Goal: Transaction & Acquisition: Purchase product/service

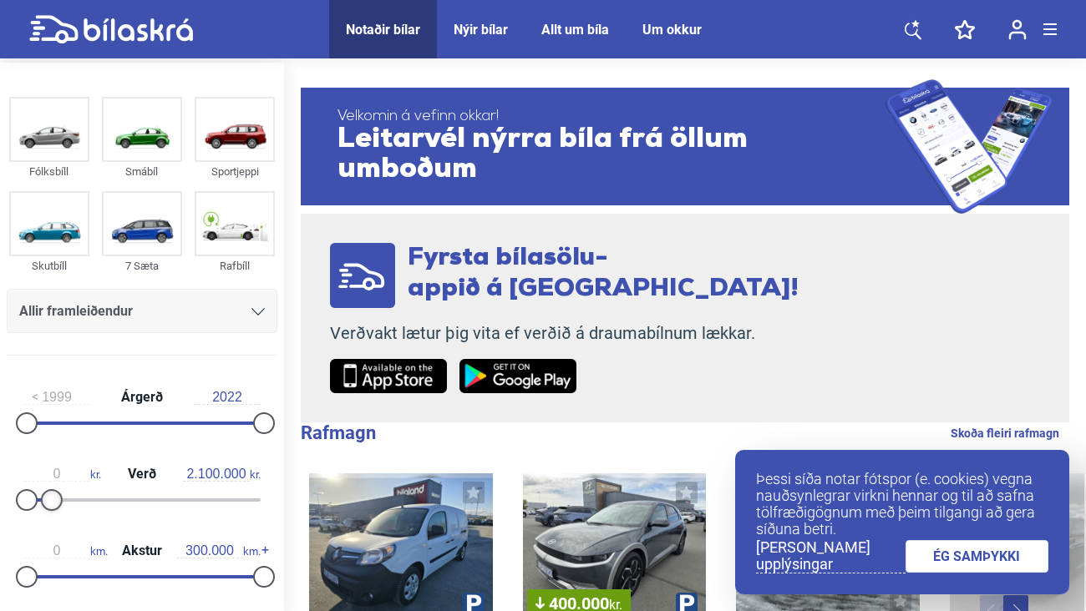
type input "2.000.000"
drag, startPoint x: 258, startPoint y: 492, endPoint x: 49, endPoint y: 480, distance: 209.1
click at [49, 480] on div "0 kr. Verð 2.000.000 kr." at bounding box center [142, 484] width 271 height 77
click at [64, 131] on img at bounding box center [49, 130] width 77 height 62
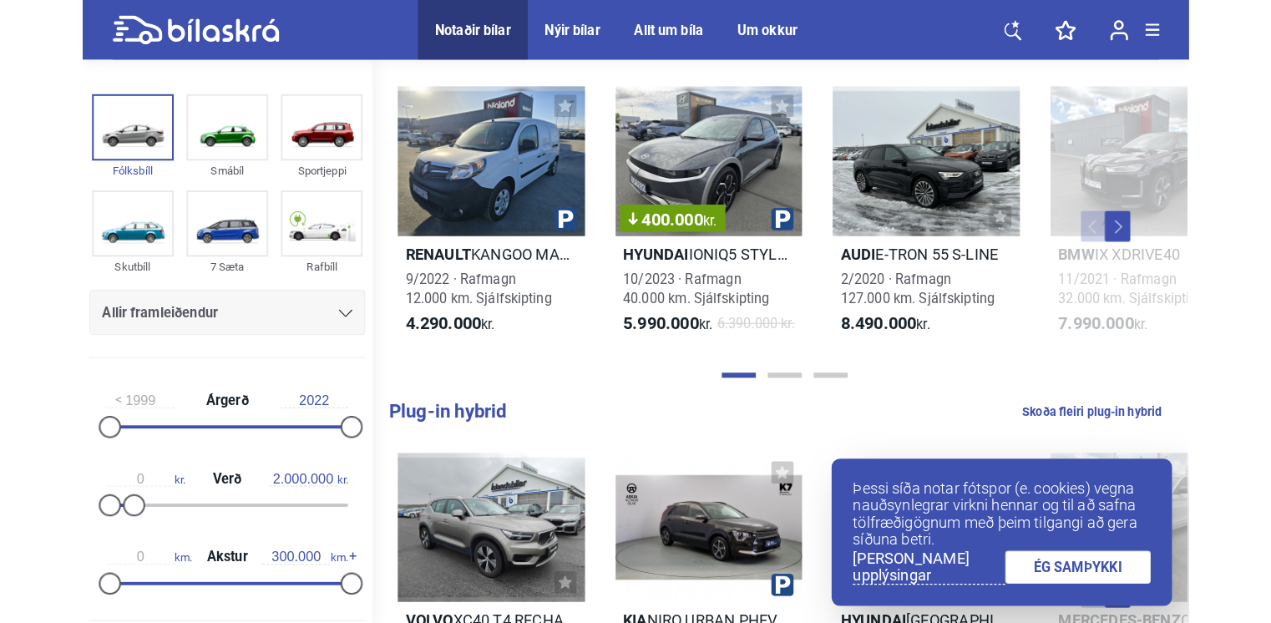
scroll to position [383, 0]
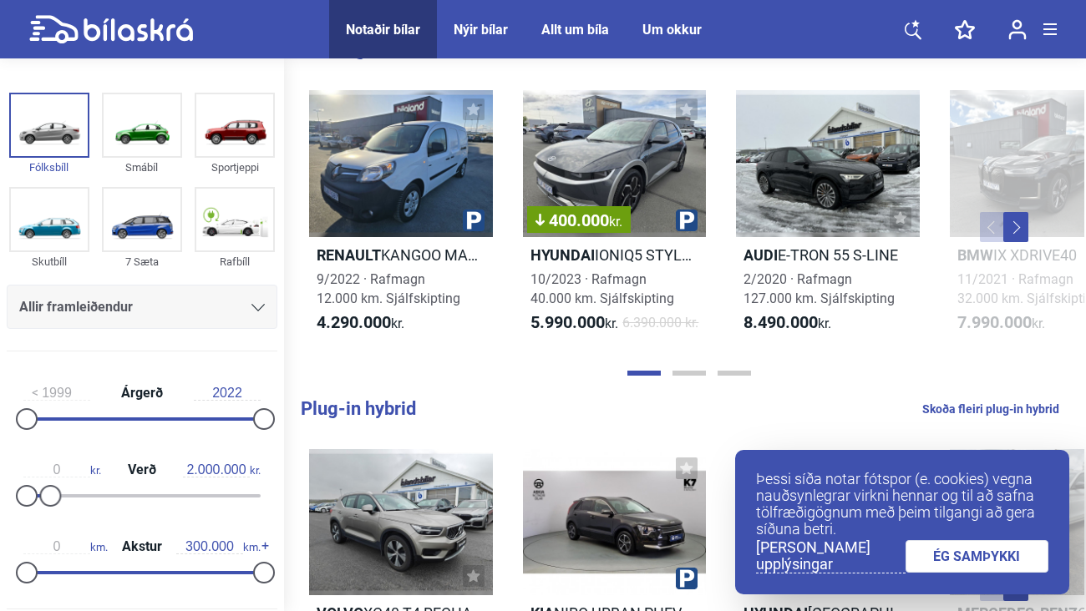
click at [970, 546] on link "ÉG SAMÞYKKI" at bounding box center [977, 556] width 144 height 33
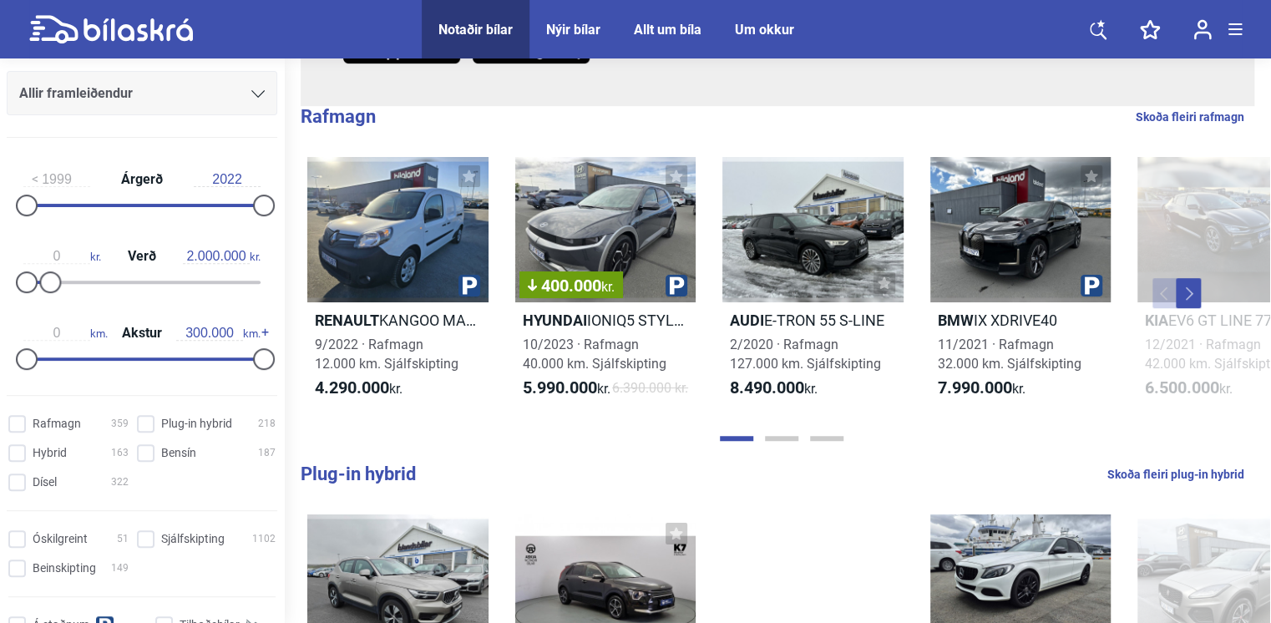
scroll to position [271, 0]
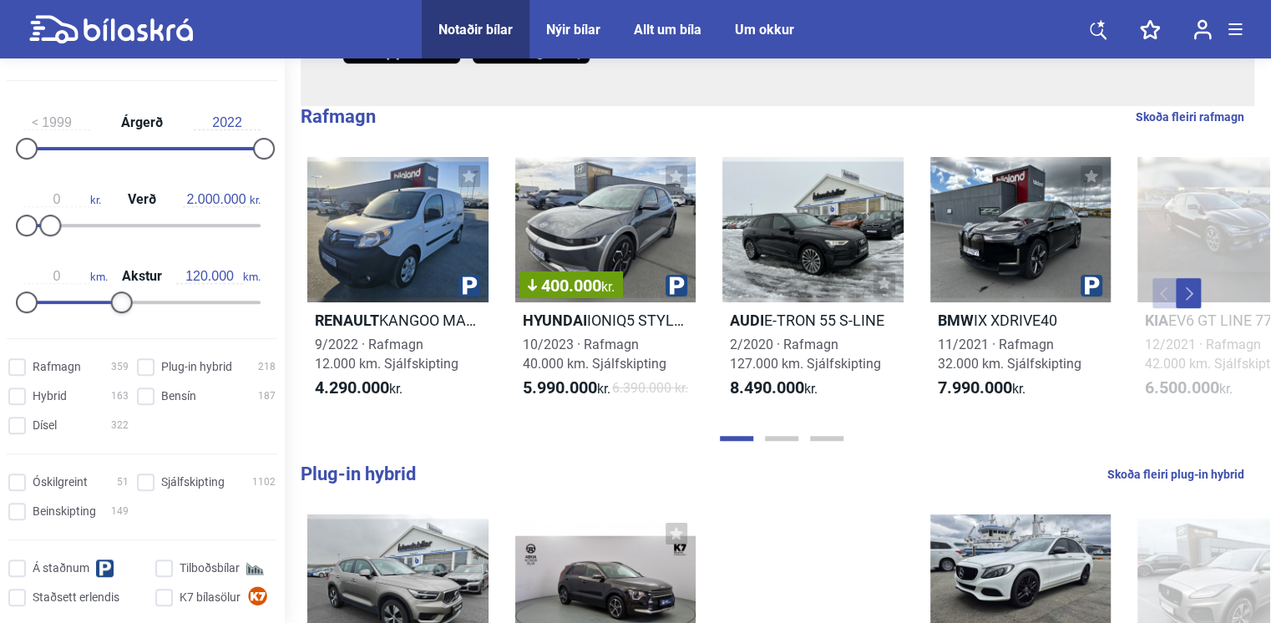
type input "130.000"
drag, startPoint x: 252, startPoint y: 302, endPoint x: 121, endPoint y: 307, distance: 131.2
click at [121, 307] on div at bounding box center [130, 302] width 22 height 22
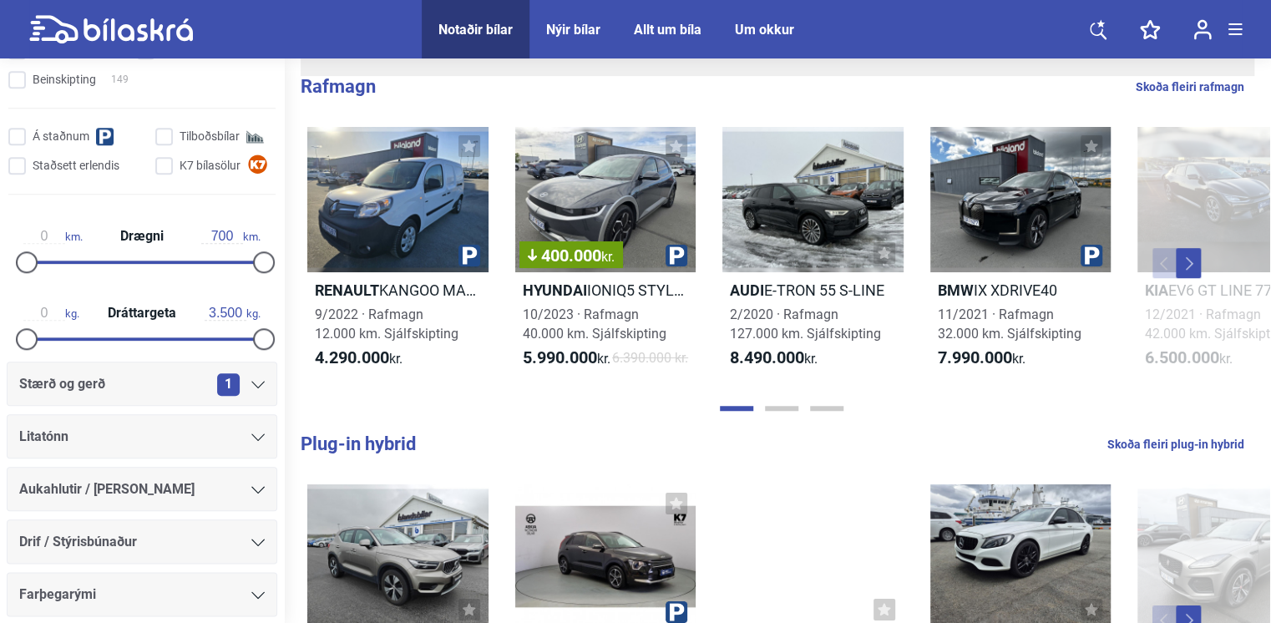
scroll to position [705, 0]
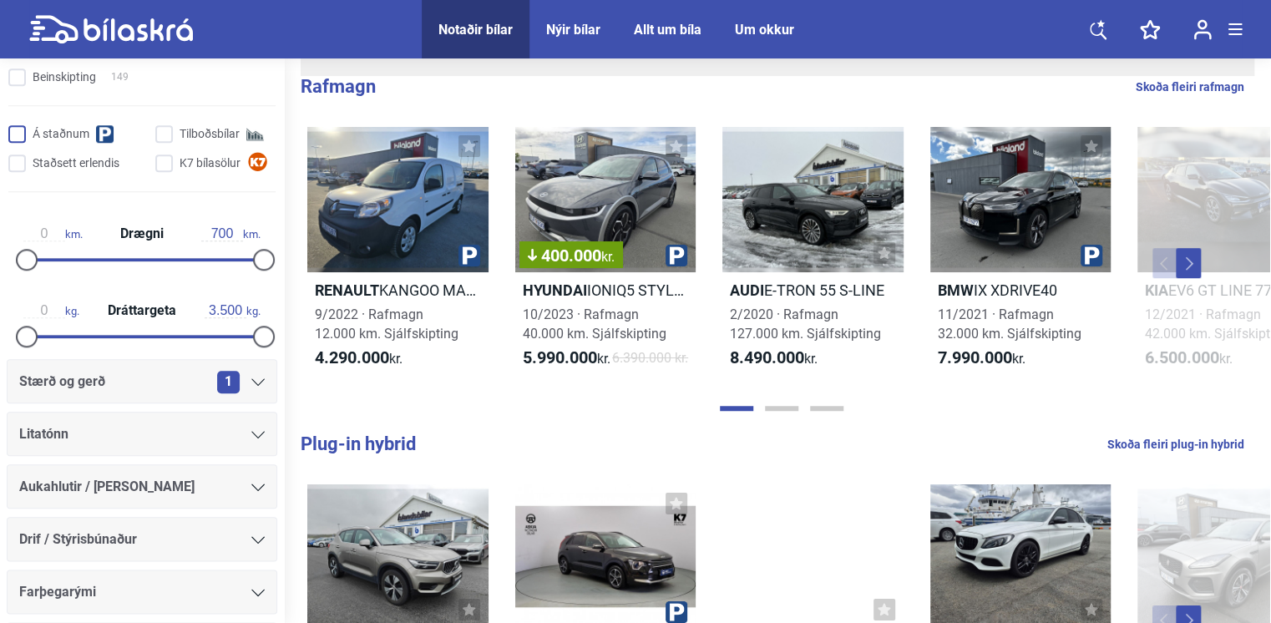
click at [19, 132] on input "Á staðnum" at bounding box center [80, 135] width 139 height 18
checkbox input "true"
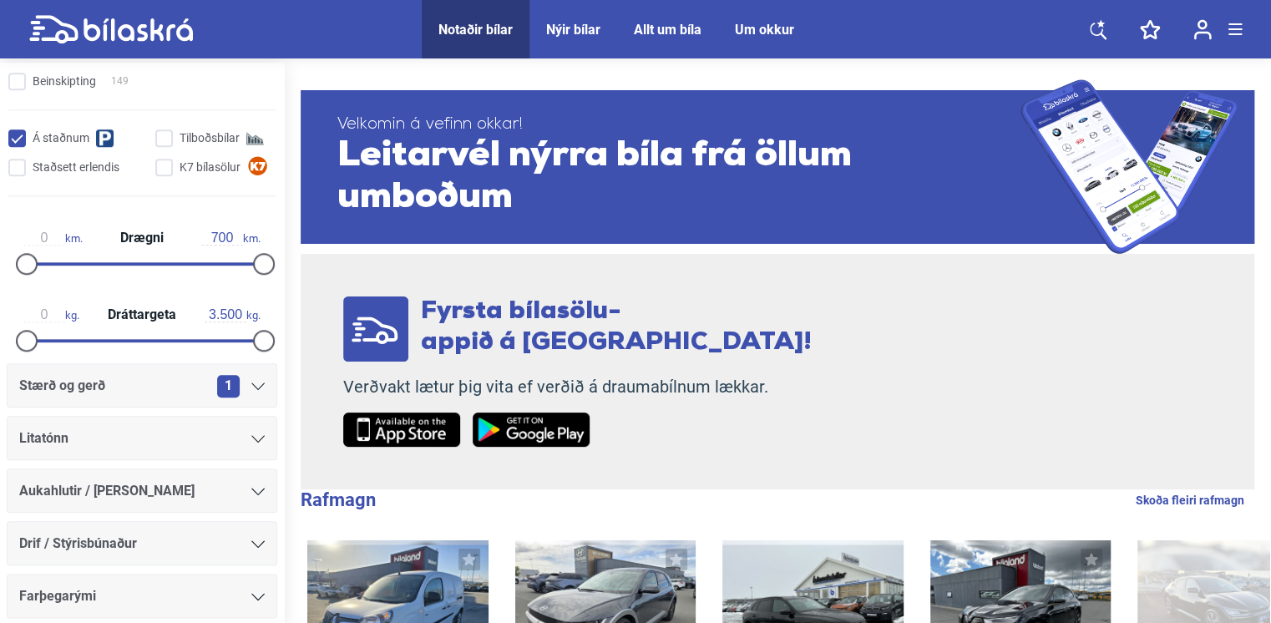
drag, startPoint x: 1269, startPoint y: 84, endPoint x: 1271, endPoint y: 134, distance: 51.0
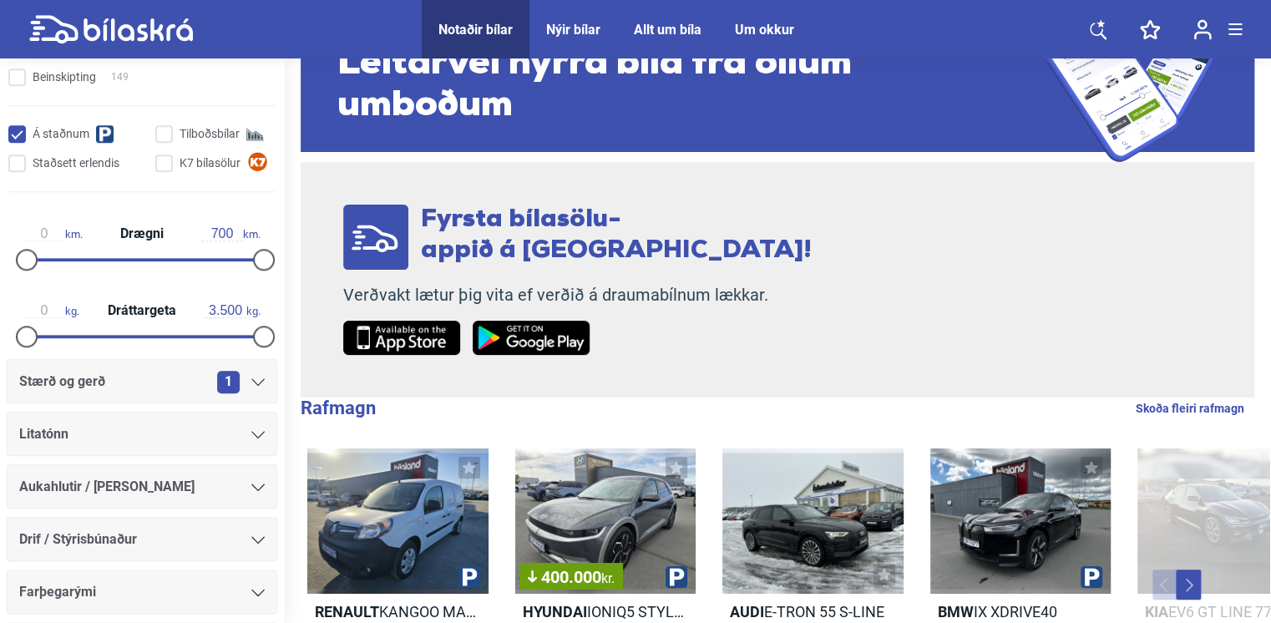
scroll to position [93, 0]
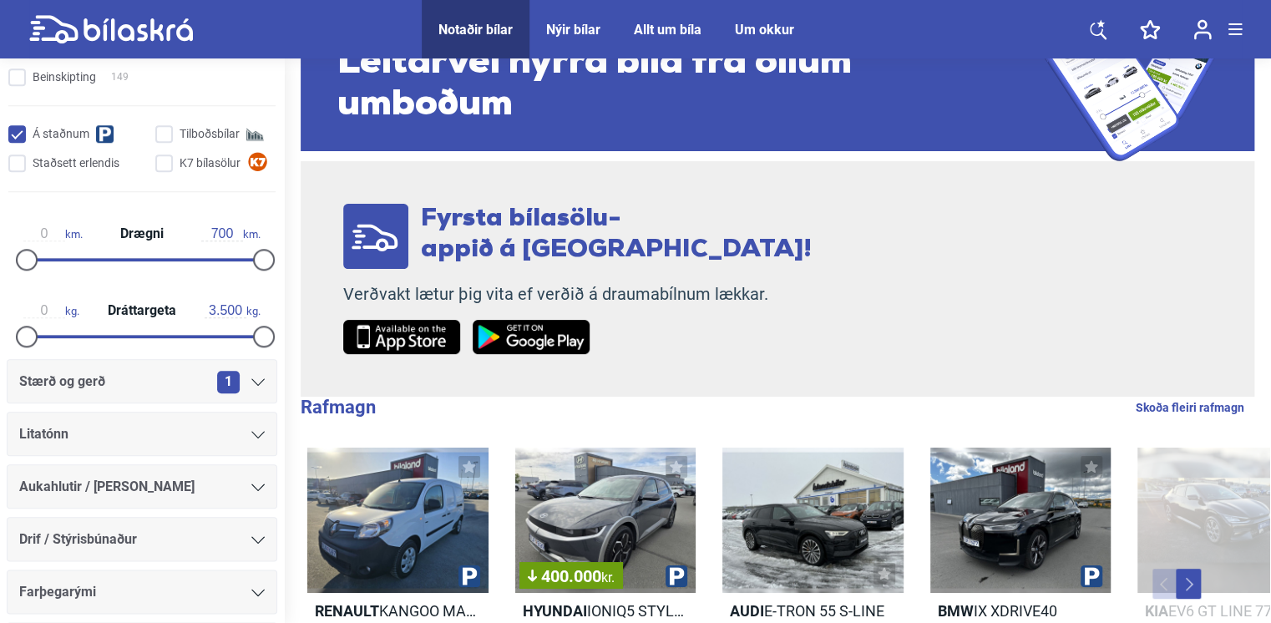
drag, startPoint x: 1269, startPoint y: 134, endPoint x: 1276, endPoint y: 114, distance: 20.3
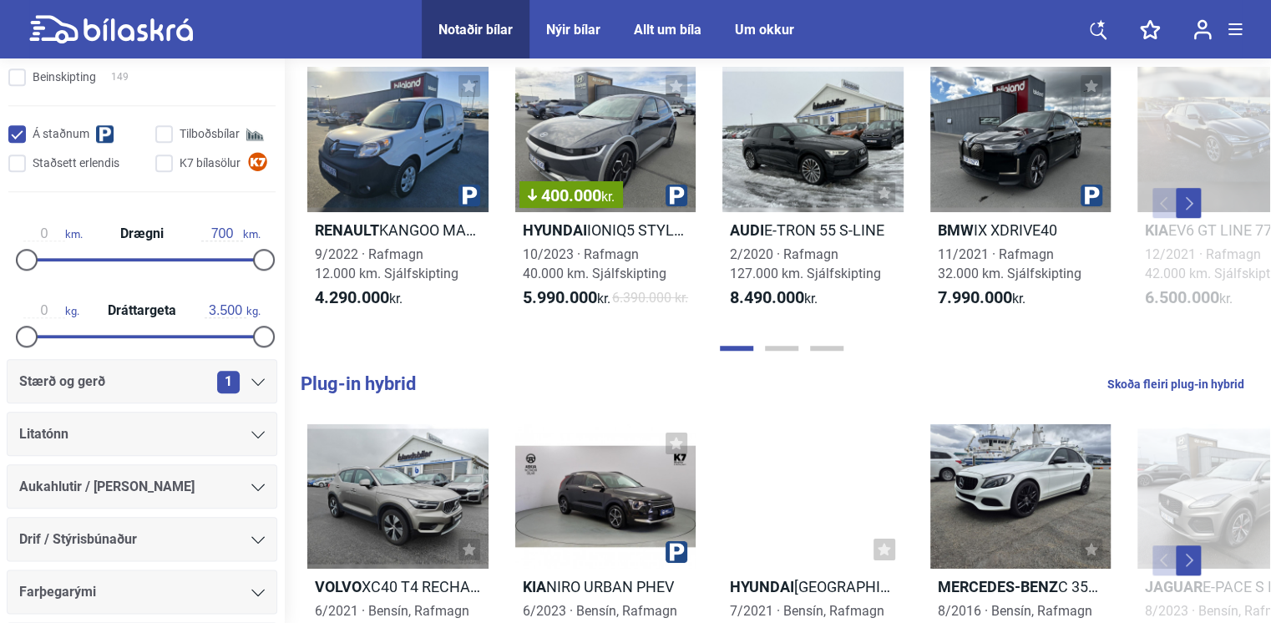
scroll to position [459, 0]
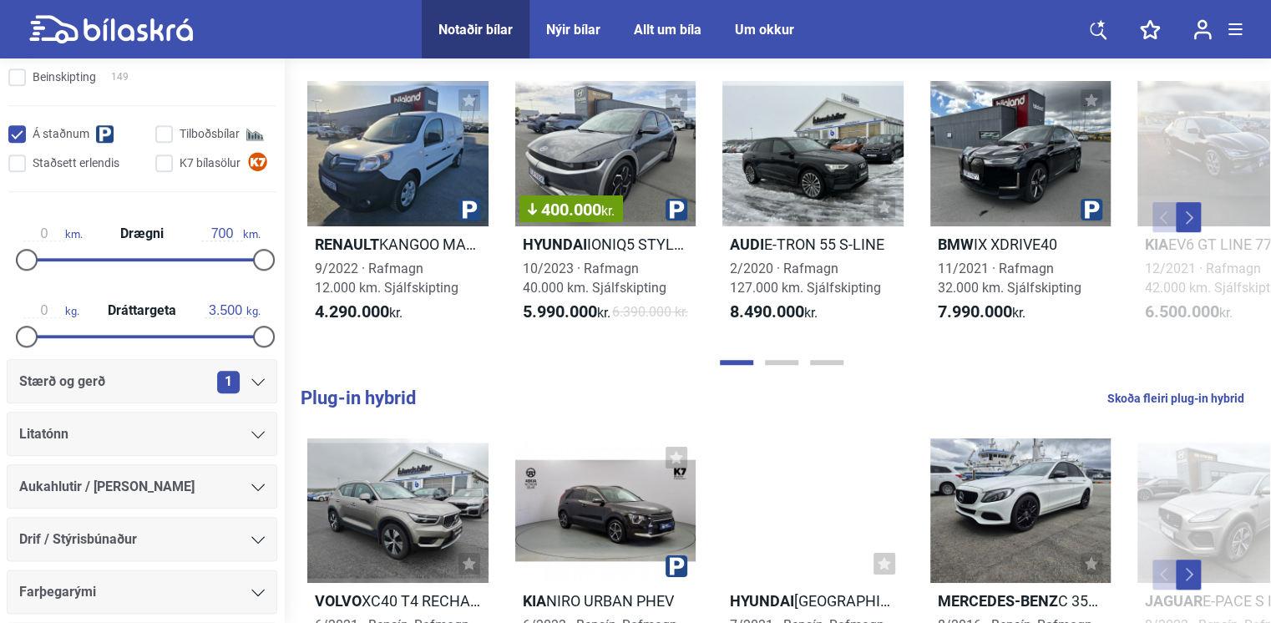
click at [1085, 228] on button "Next" at bounding box center [1188, 217] width 25 height 30
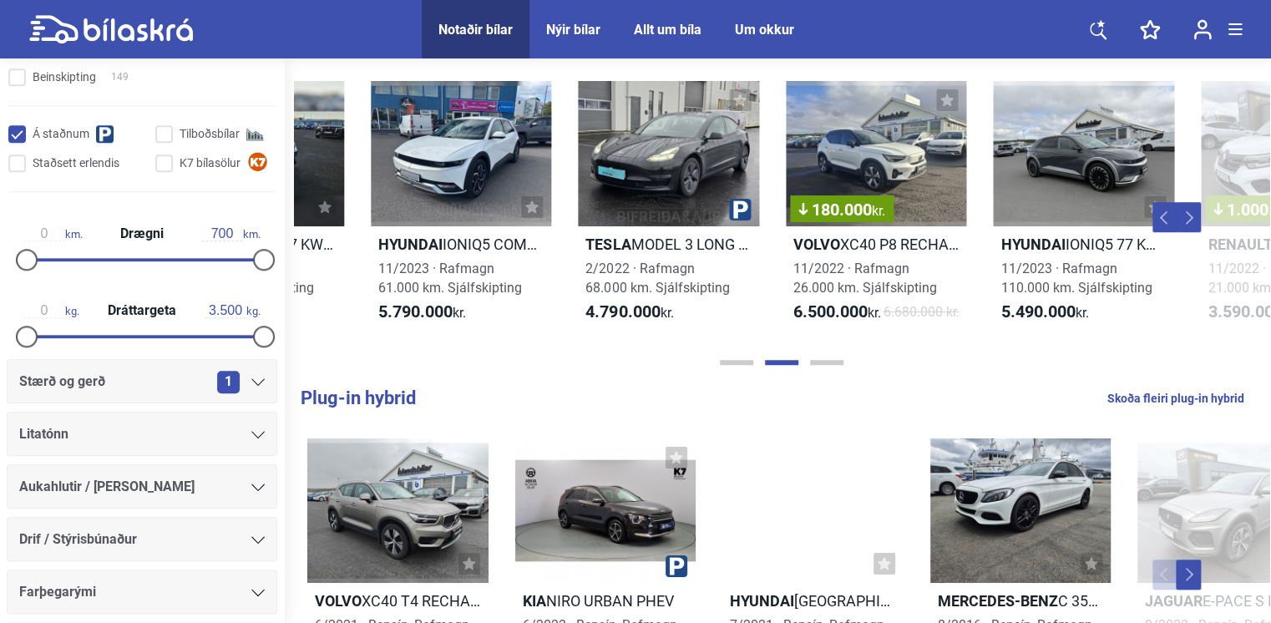
scroll to position [0, 975]
click at [1085, 228] on button "Next" at bounding box center [1188, 217] width 25 height 30
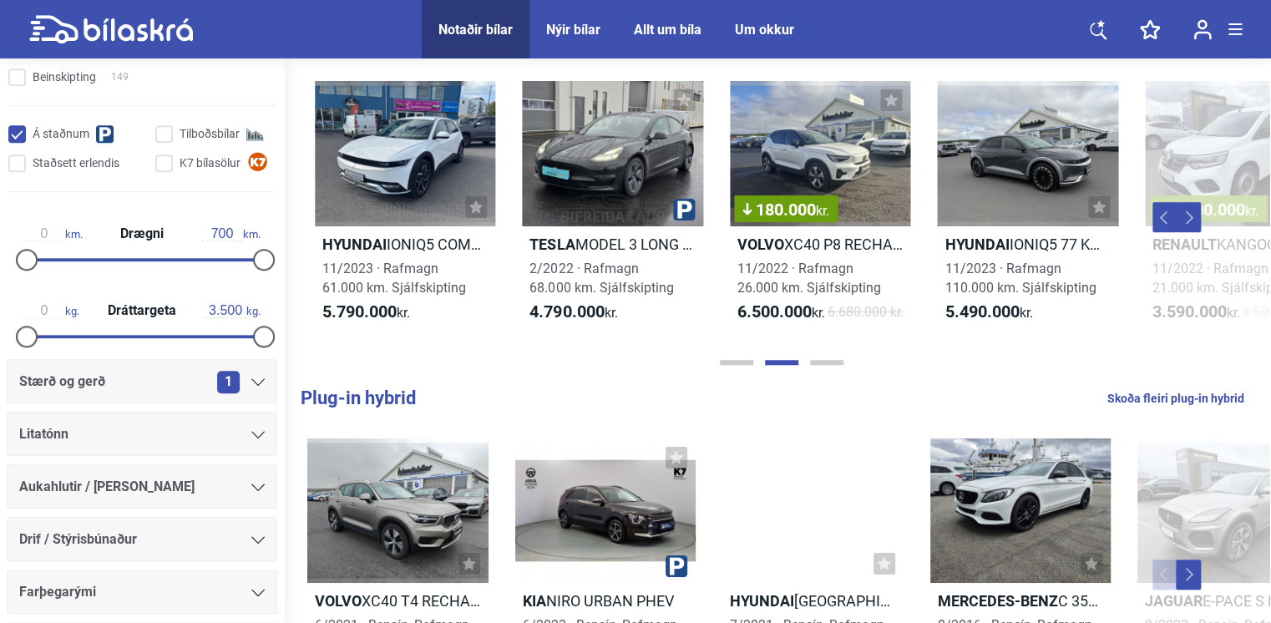
scroll to position [0, 1099]
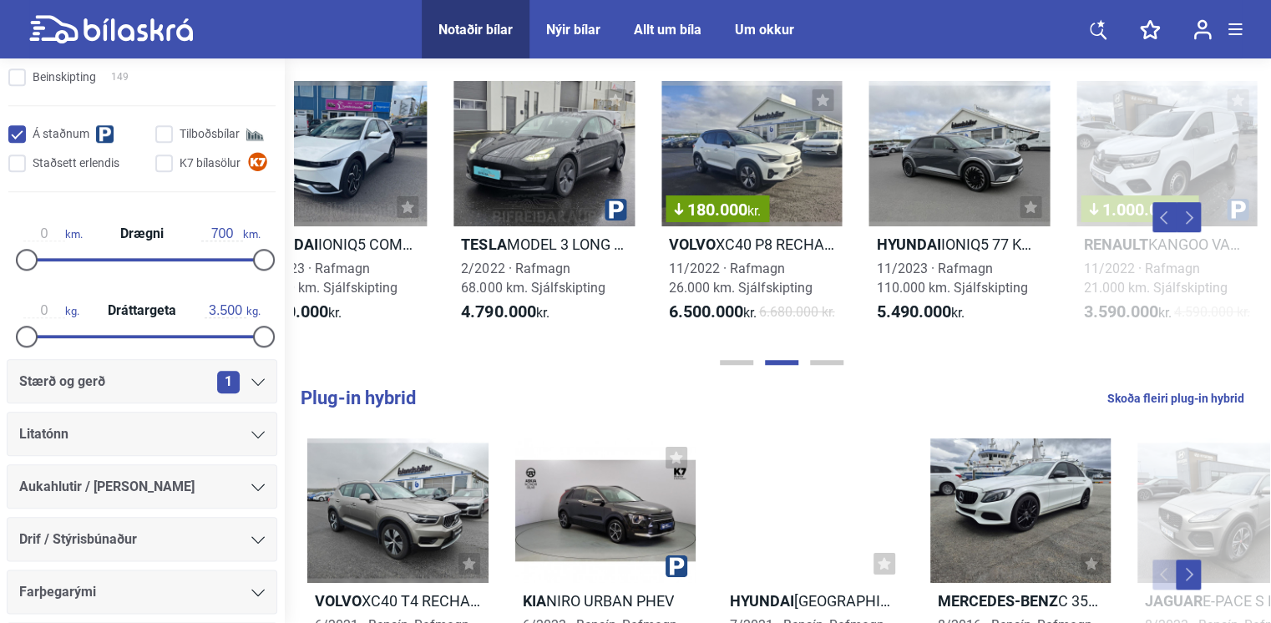
click at [1085, 227] on button "Next" at bounding box center [1188, 217] width 25 height 30
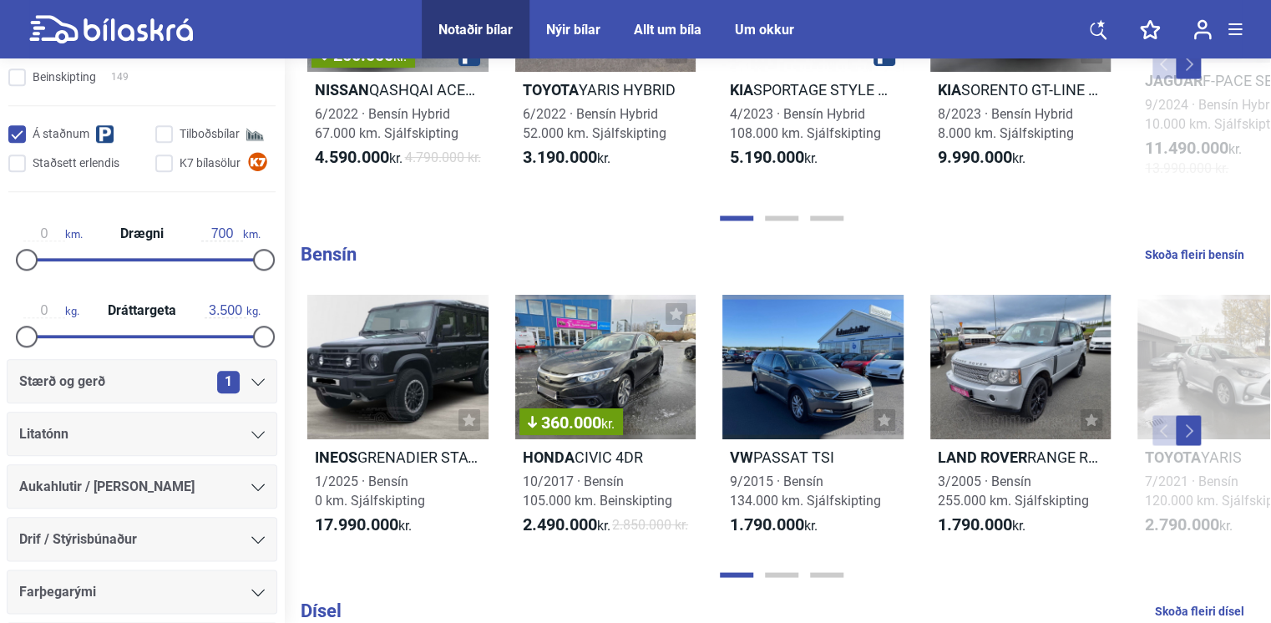
scroll to position [1343, 0]
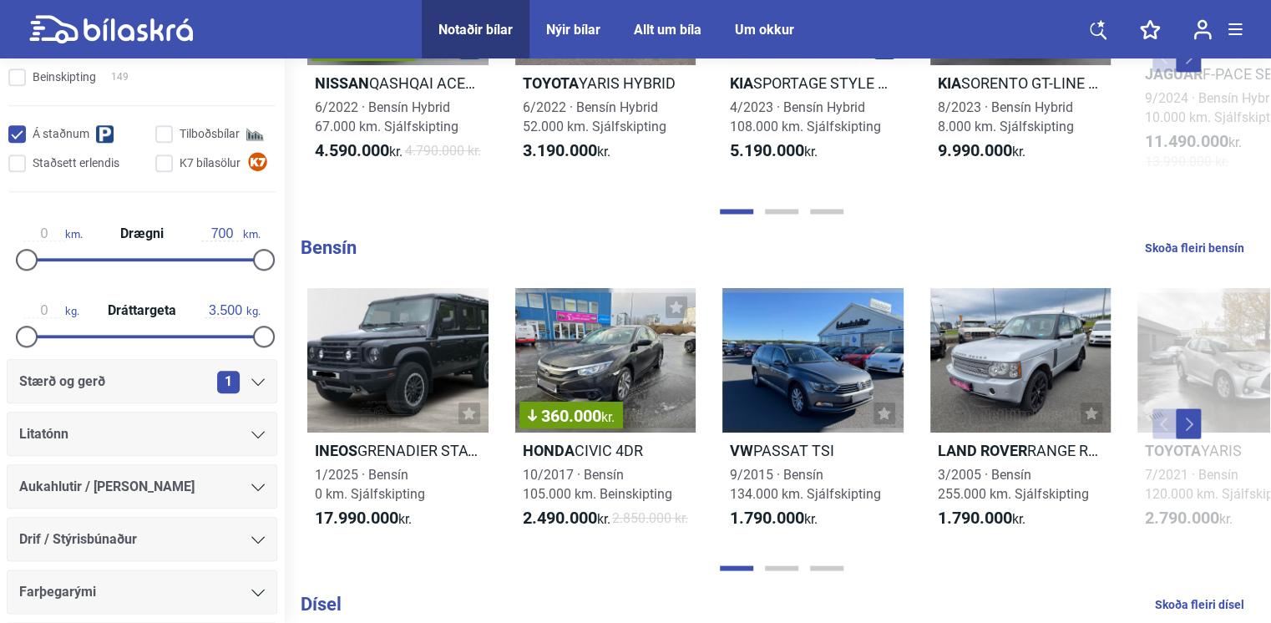
click at [1085, 438] on button "Next" at bounding box center [1188, 423] width 25 height 30
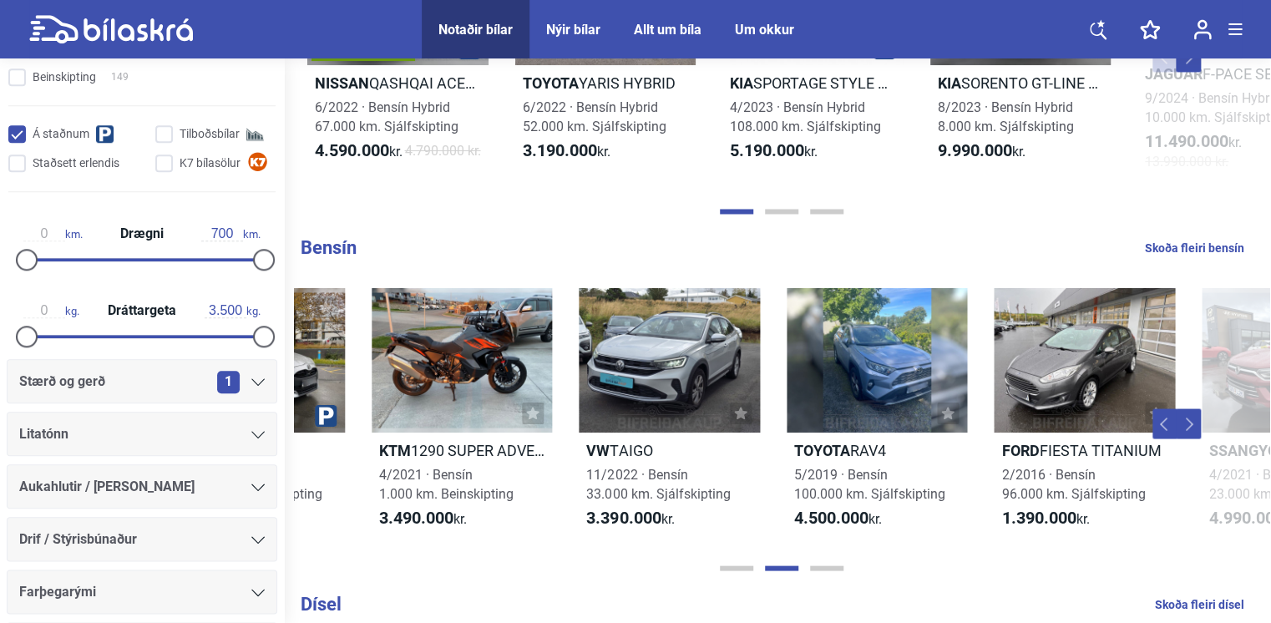
scroll to position [0, 975]
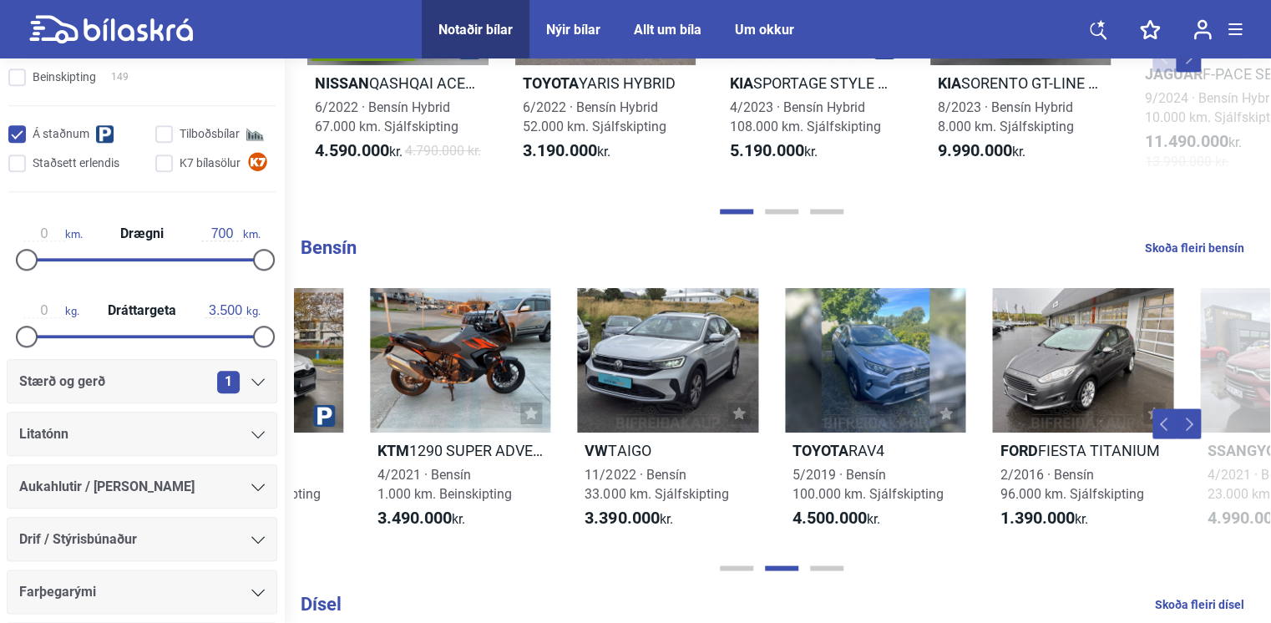
click at [1085, 438] on button "Next" at bounding box center [1188, 423] width 25 height 30
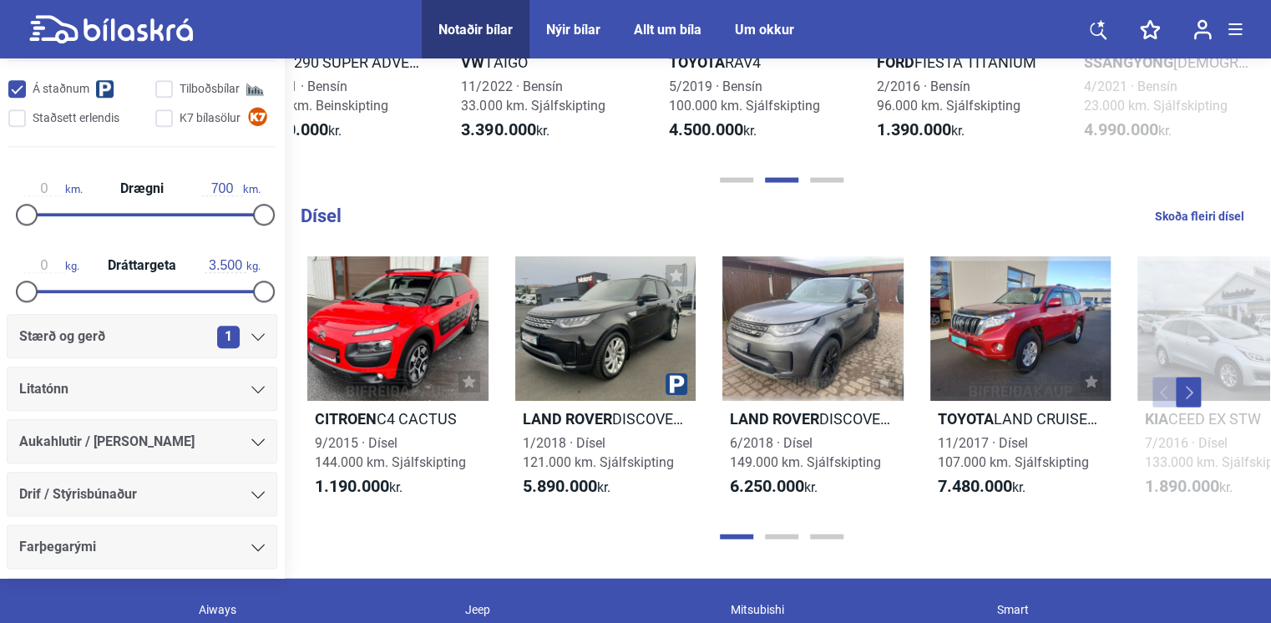
scroll to position [1747, 0]
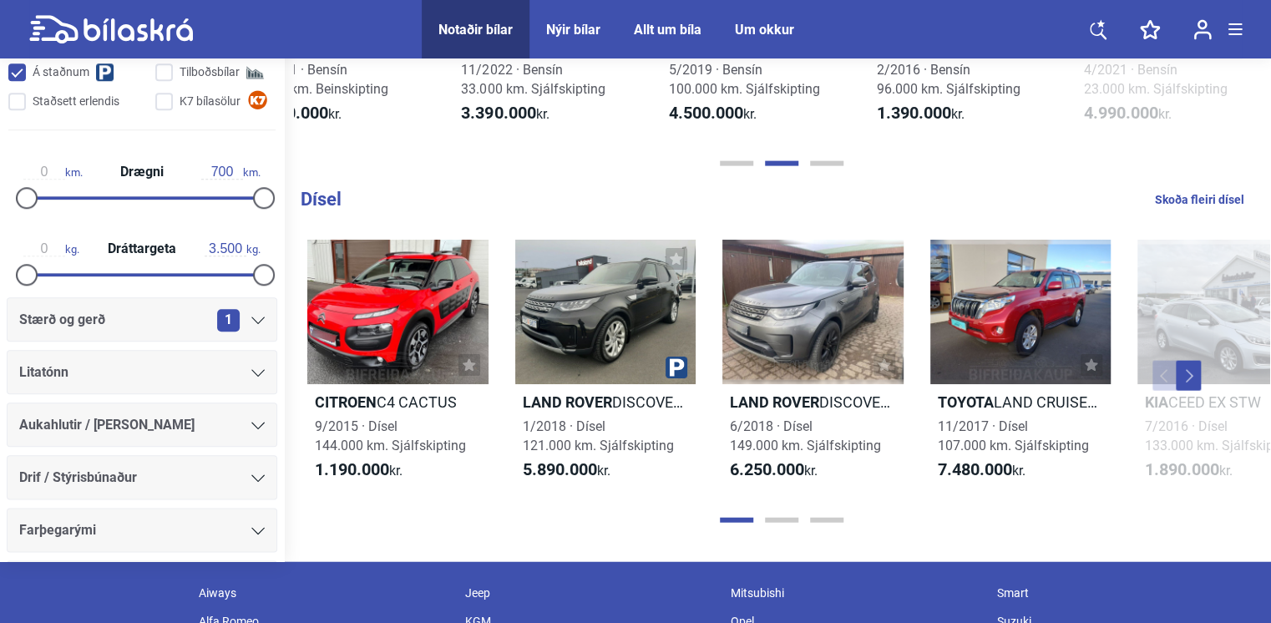
click at [1085, 391] on button "Next" at bounding box center [1188, 376] width 25 height 30
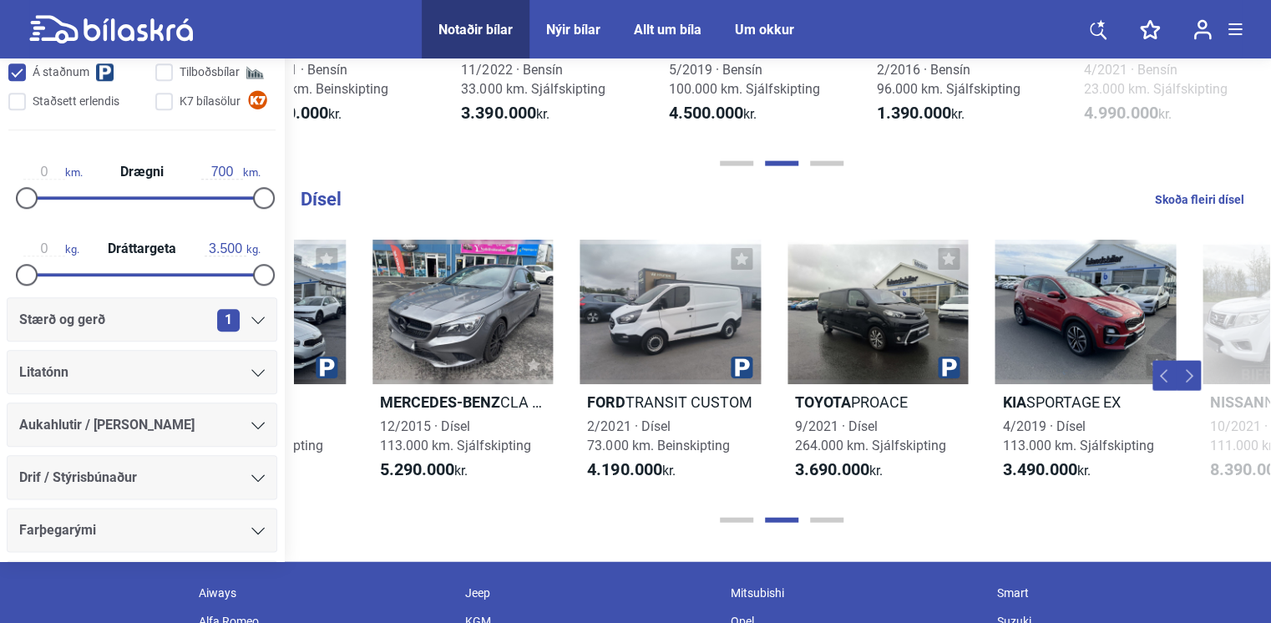
scroll to position [0, 975]
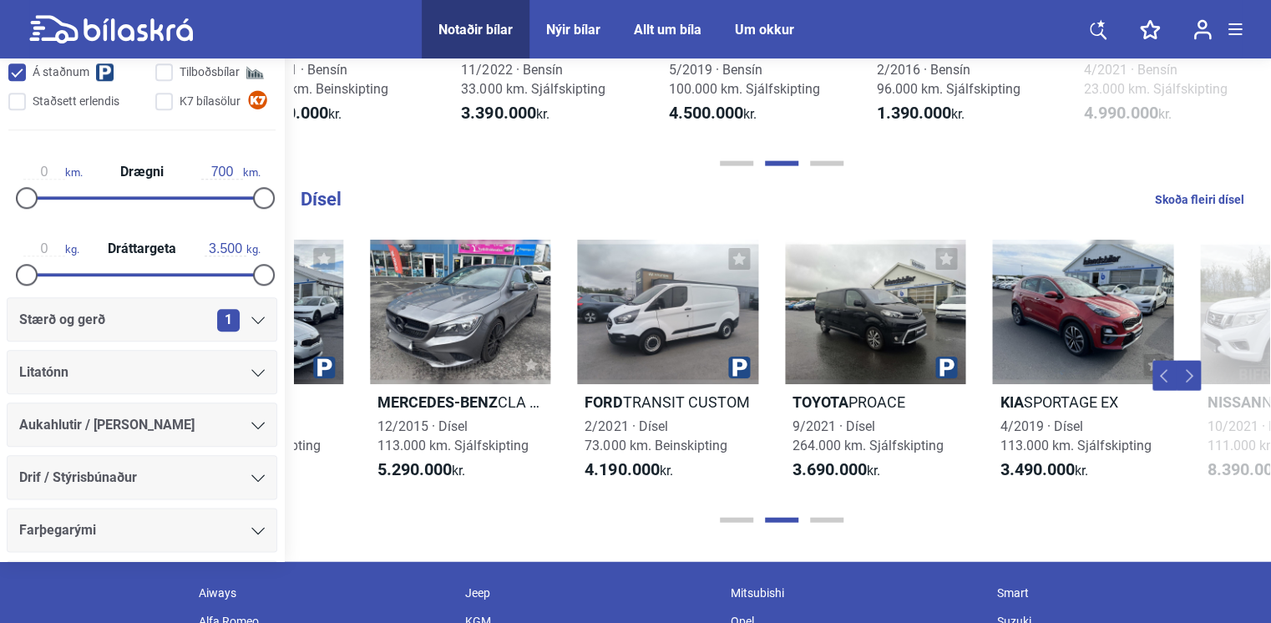
click at [1085, 391] on button "Next" at bounding box center [1188, 376] width 25 height 30
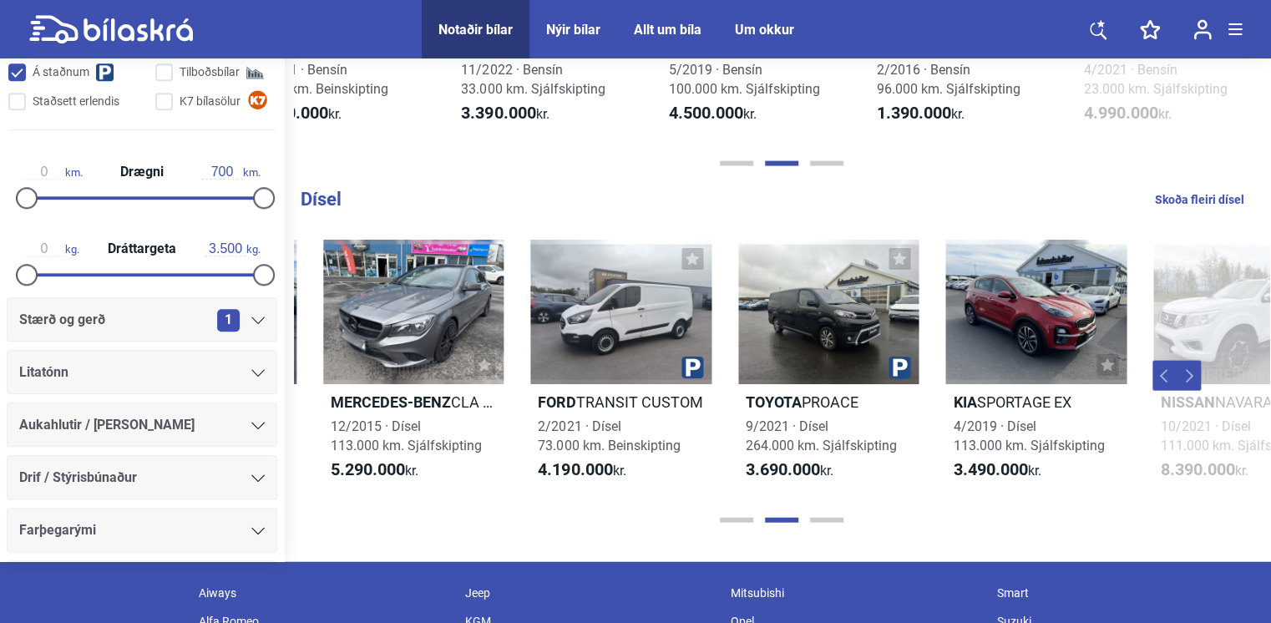
scroll to position [0, 1099]
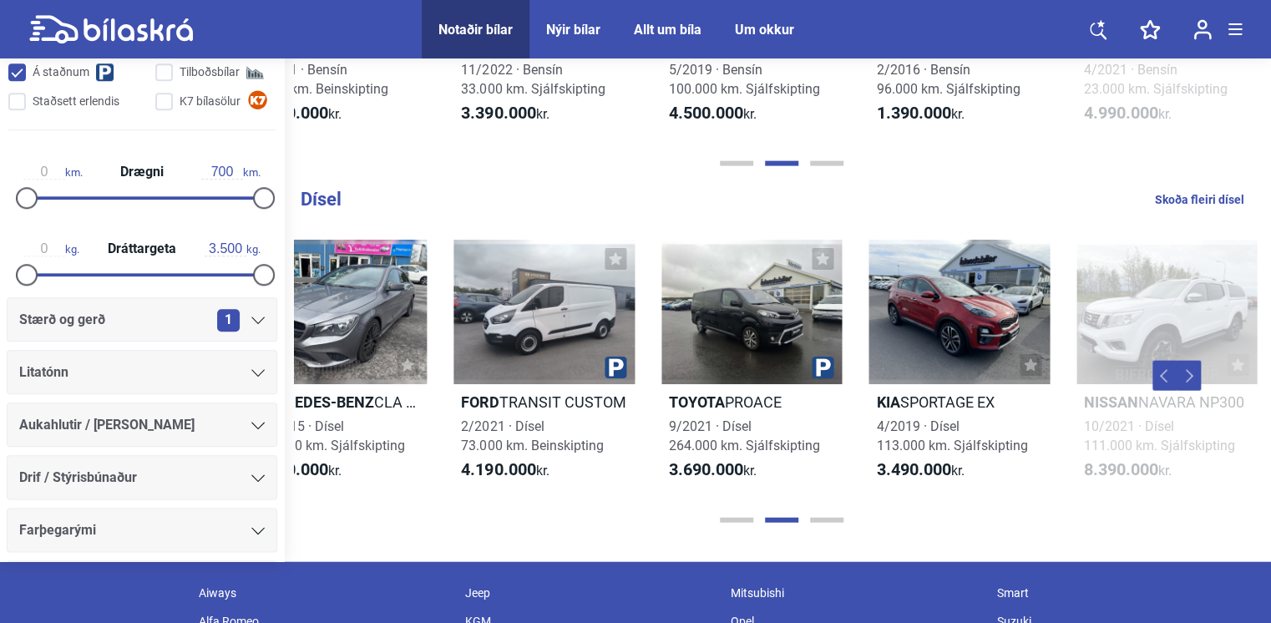
click at [1085, 391] on button "Next" at bounding box center [1188, 376] width 25 height 30
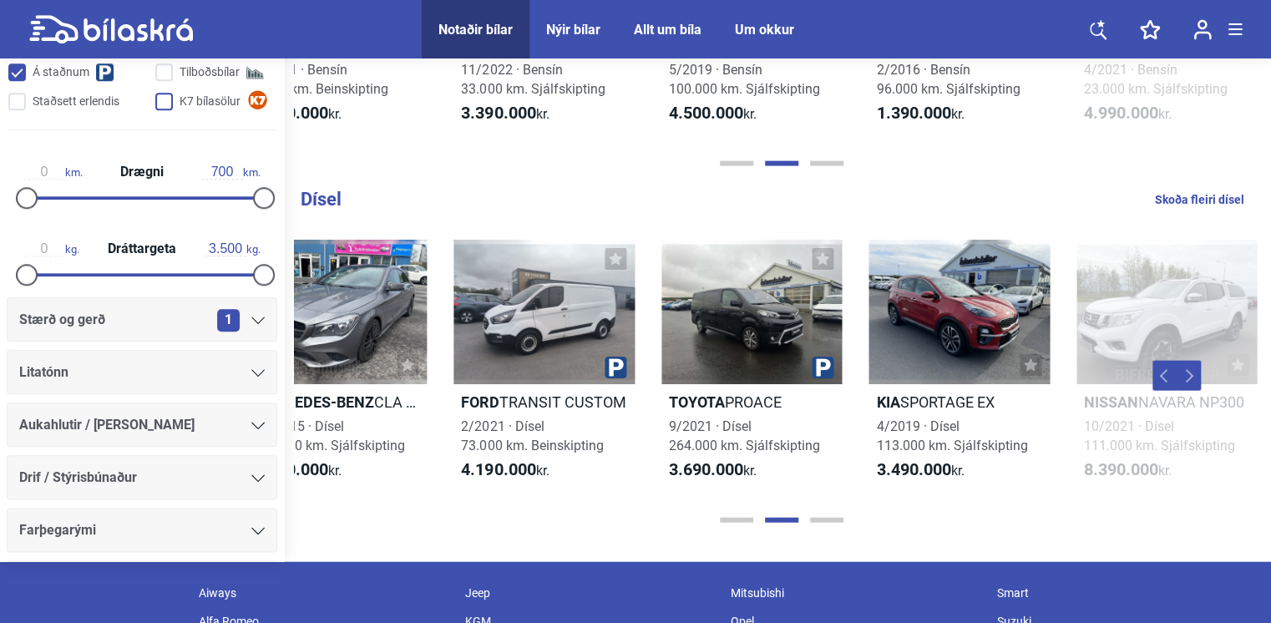
click at [164, 112] on input "K7 bílasölur" at bounding box center [218, 103] width 120 height 18
checkbox input "true"
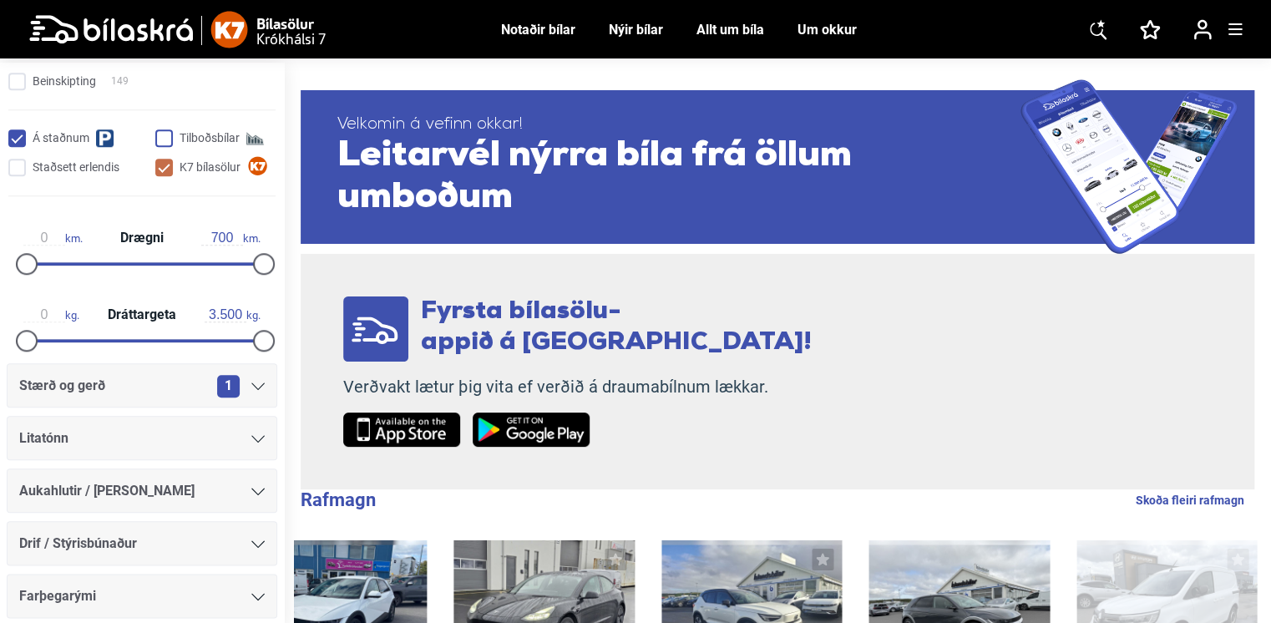
click at [166, 133] on input "Tilboðsbílar" at bounding box center [218, 139] width 120 height 18
checkbox input "true"
click at [15, 165] on input "Staðsett erlendis" at bounding box center [80, 169] width 139 height 18
checkbox input "false"
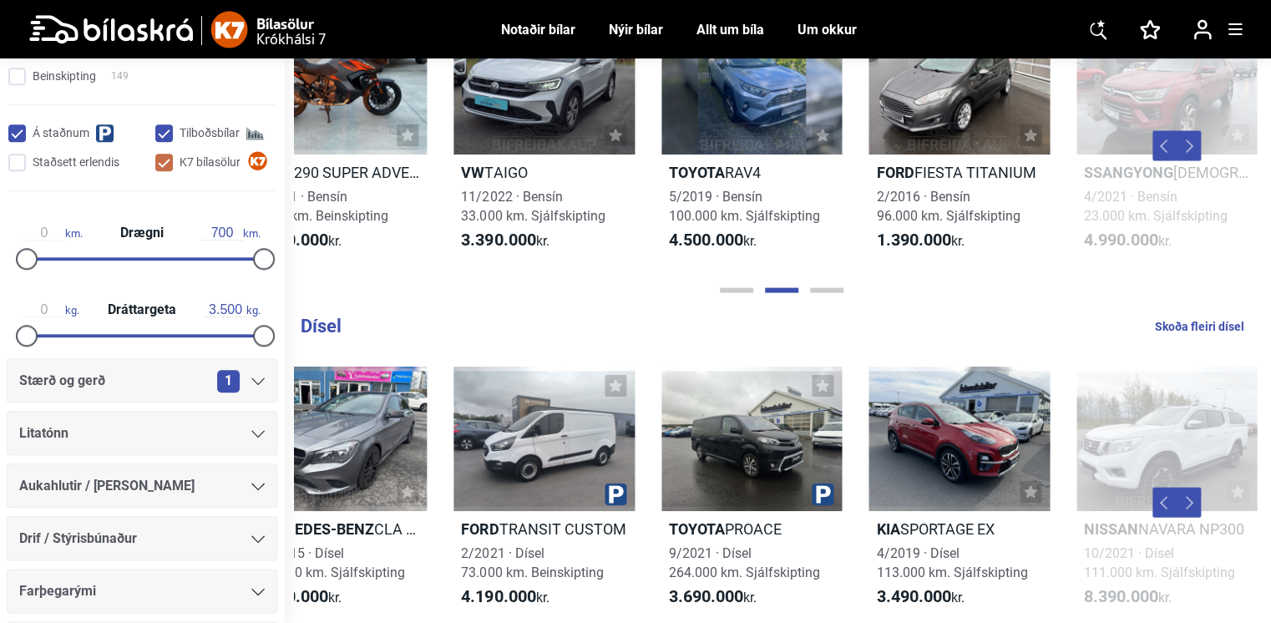
scroll to position [1617, 0]
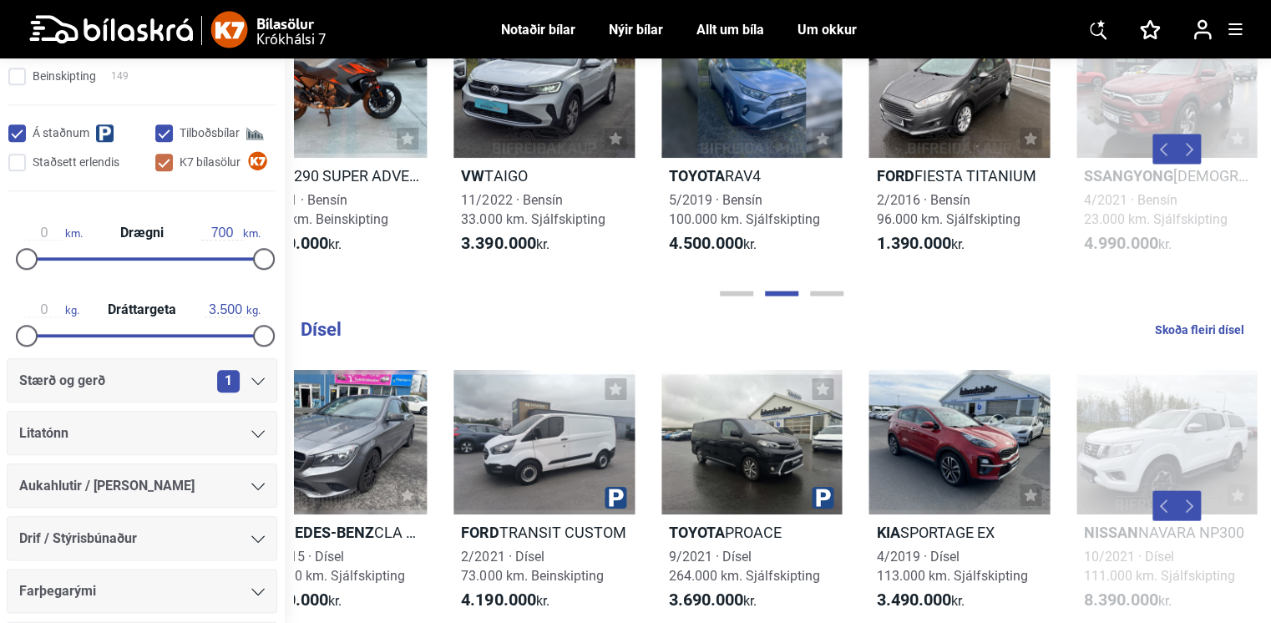
click at [1085, 165] on button "Next" at bounding box center [1188, 149] width 25 height 30
